Goal: Transaction & Acquisition: Purchase product/service

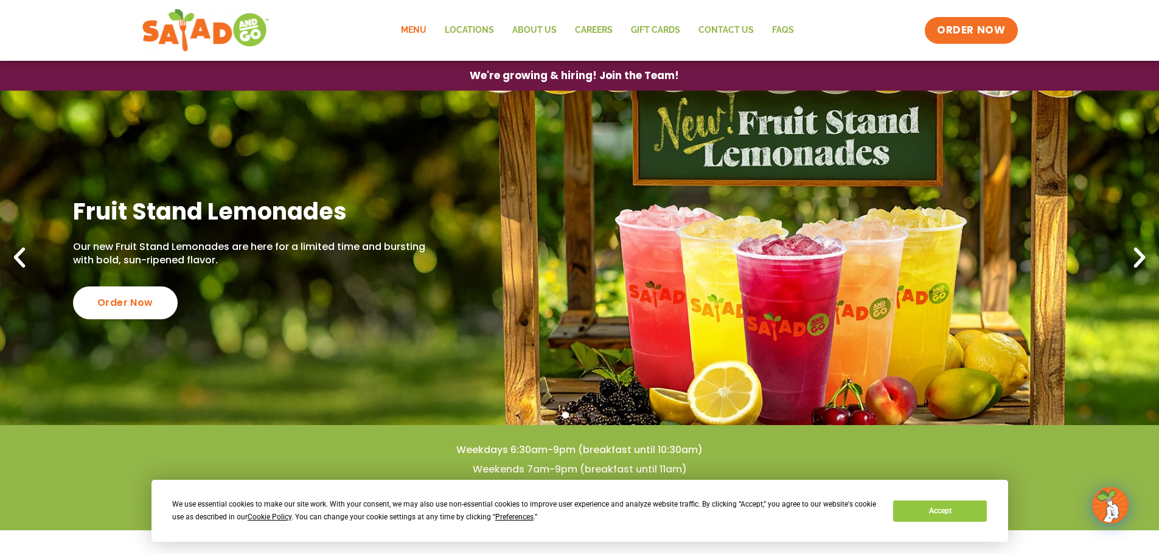
click at [417, 26] on link "Menu" at bounding box center [414, 30] width 44 height 28
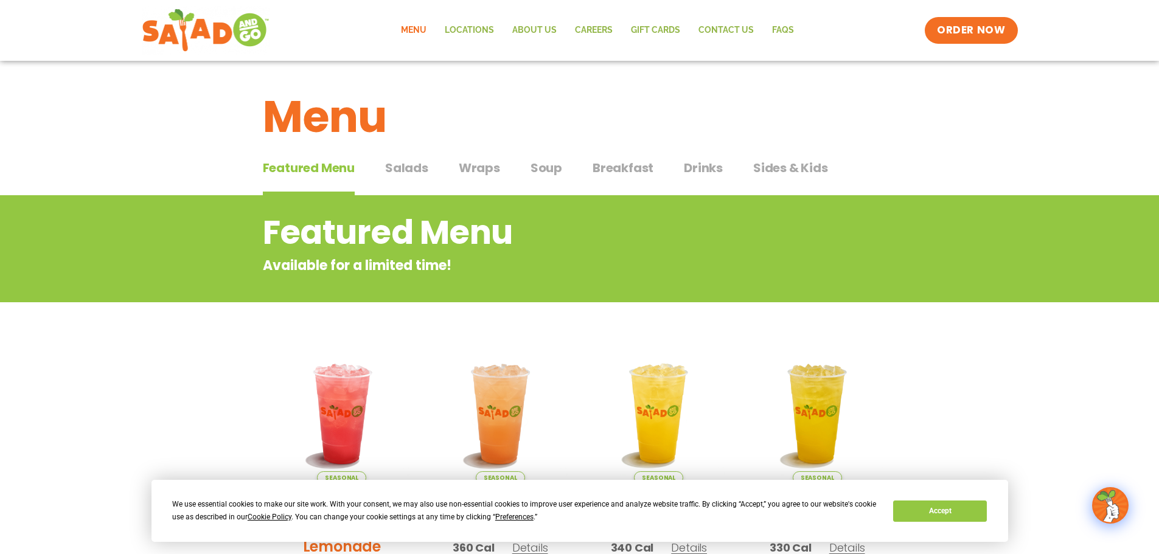
click at [411, 167] on span "Salads" at bounding box center [406, 168] width 43 height 18
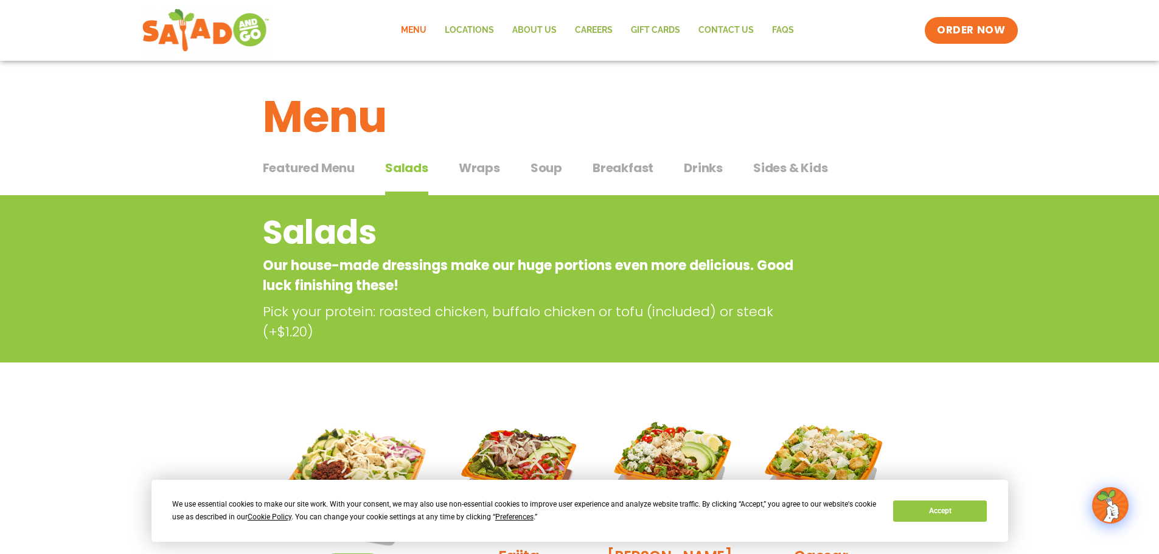
click at [493, 169] on span "Wraps" at bounding box center [479, 168] width 41 height 18
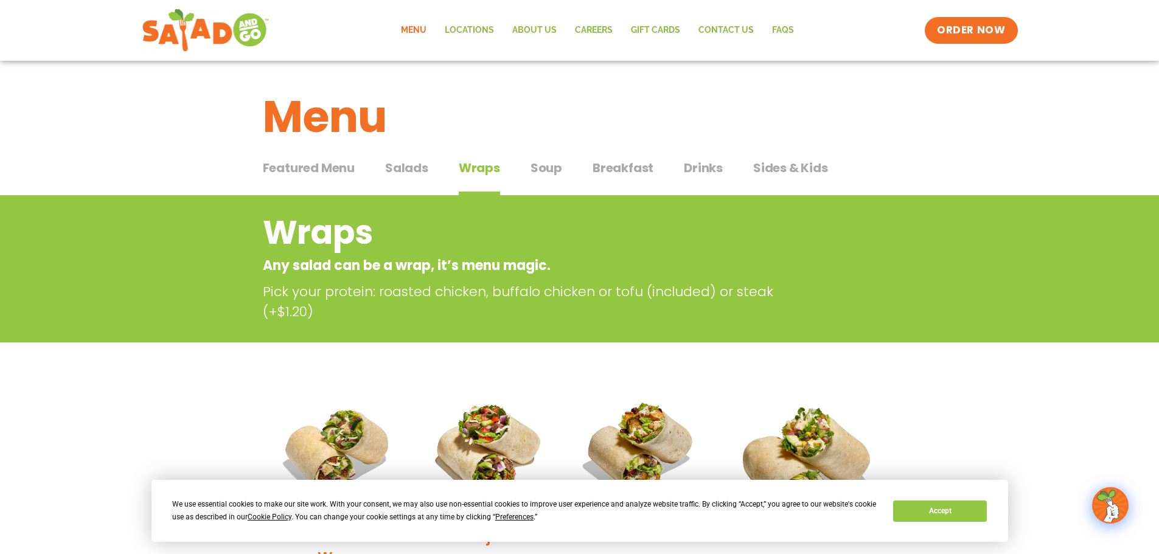
click at [533, 166] on span "Soup" at bounding box center [547, 168] width 32 height 18
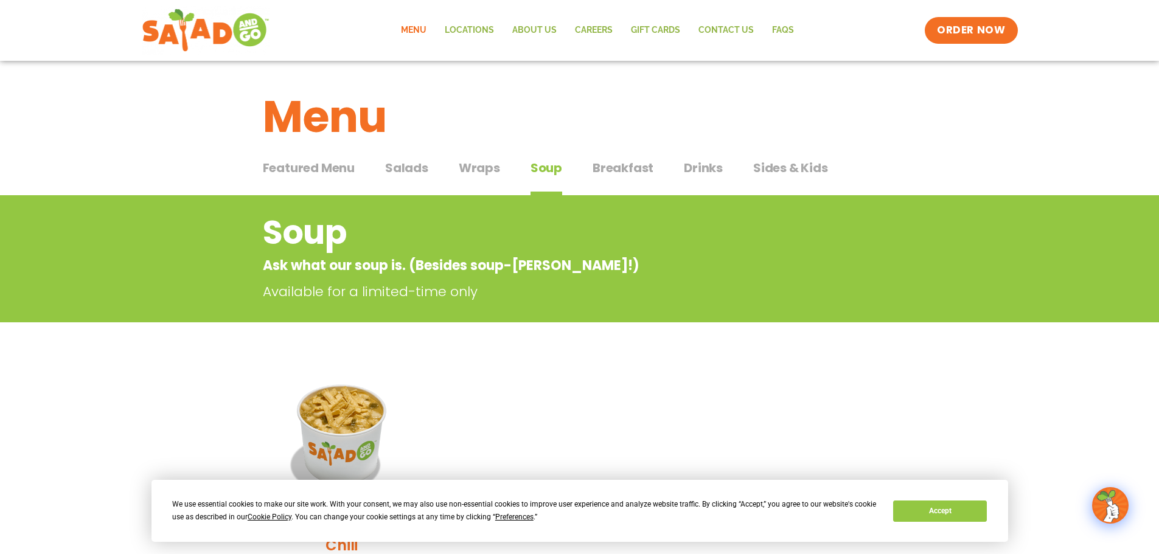
click at [593, 167] on span "Breakfast" at bounding box center [623, 168] width 61 height 18
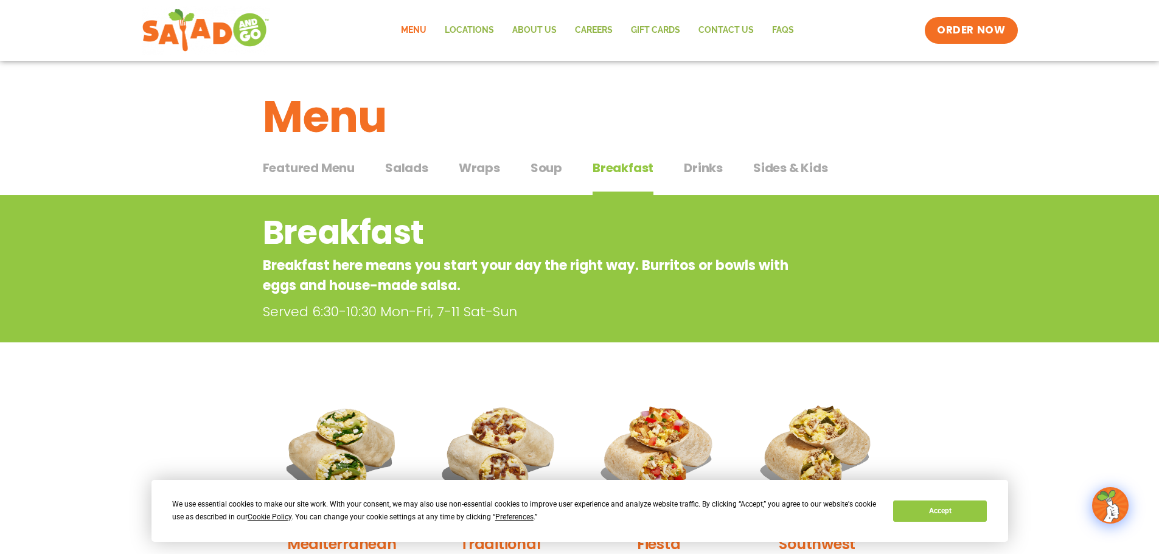
click at [762, 167] on span "Sides & Kids" at bounding box center [790, 168] width 75 height 18
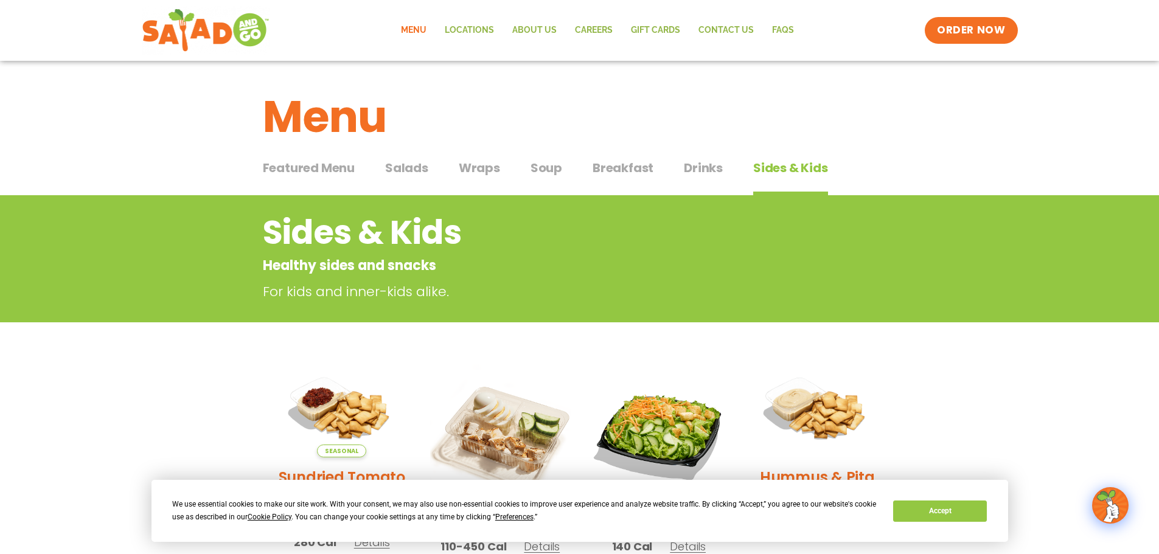
click at [428, 170] on div "Featured Menu Featured Menu Salads Salads Wraps Wraps Soup Soup Breakfast Break…" at bounding box center [580, 175] width 634 height 41
click at [419, 170] on span "Salads" at bounding box center [406, 168] width 43 height 18
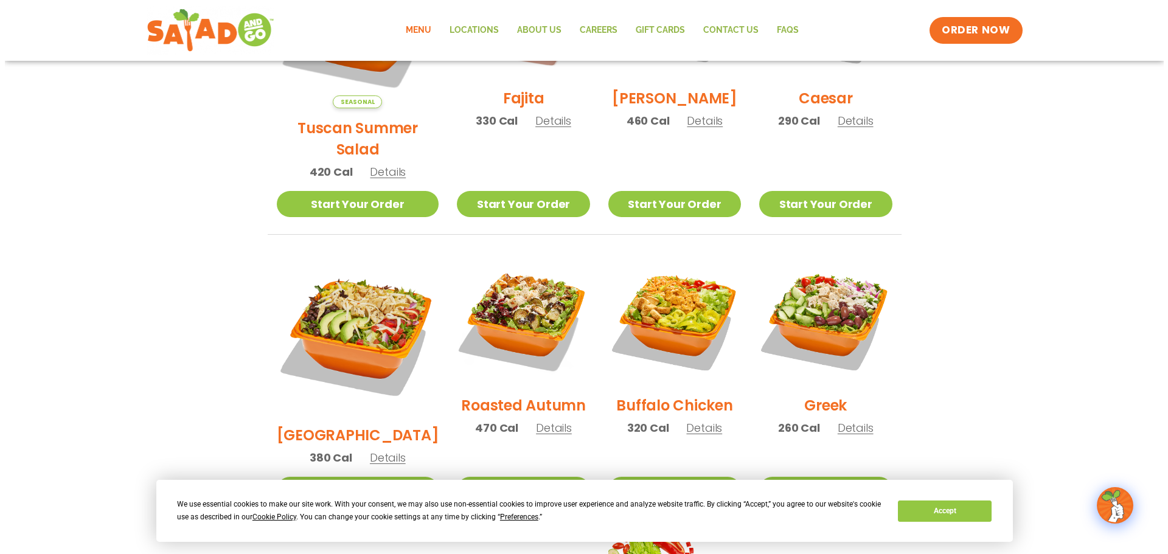
scroll to position [365, 0]
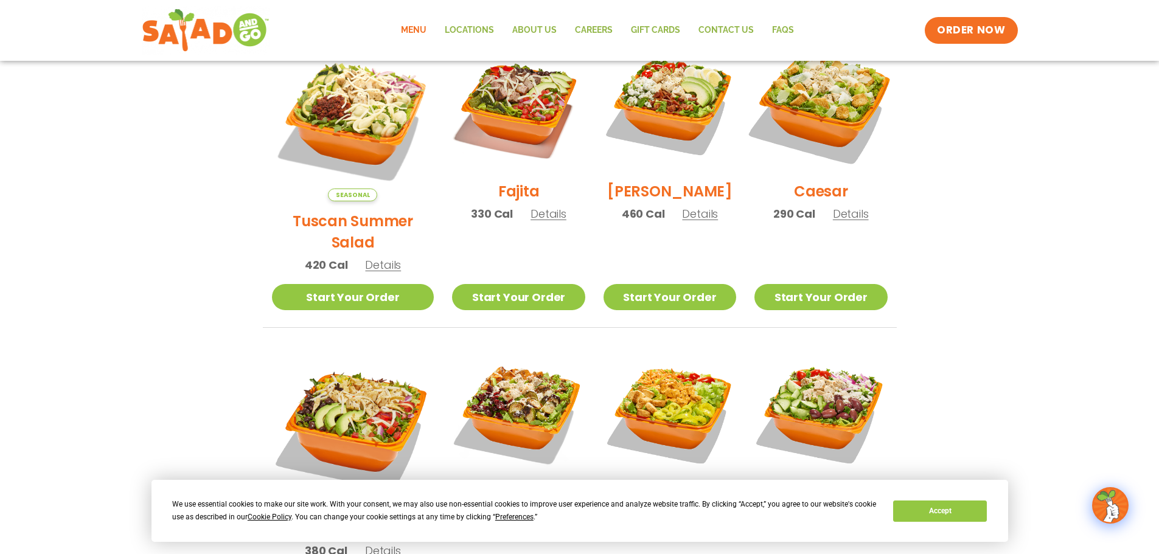
click at [821, 128] on img at bounding box center [821, 105] width 156 height 156
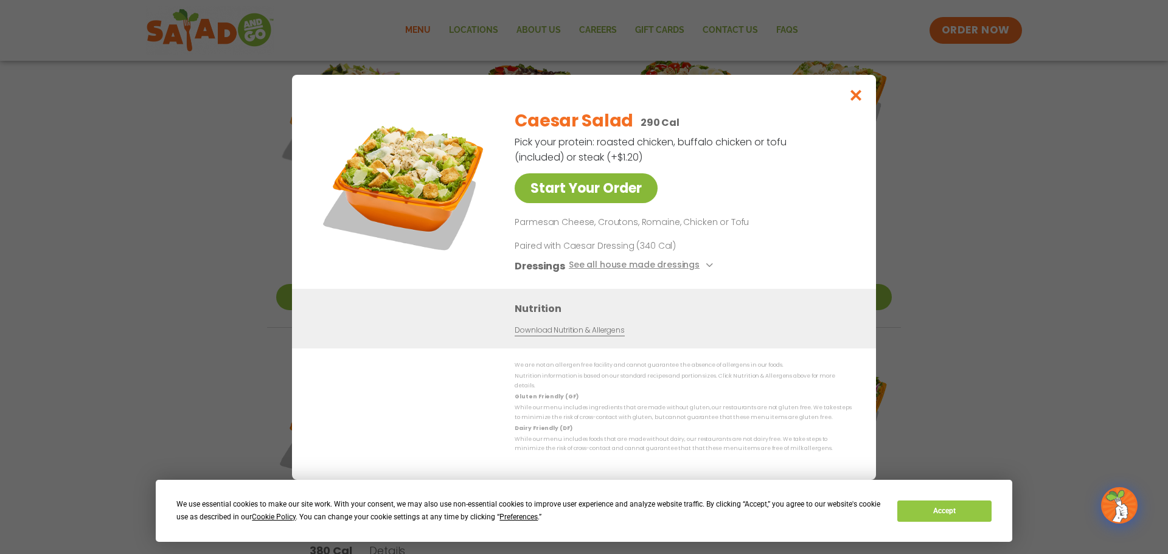
click at [600, 191] on link "Start Your Order" at bounding box center [586, 188] width 143 height 30
